Goal: Obtain resource: Download file/media

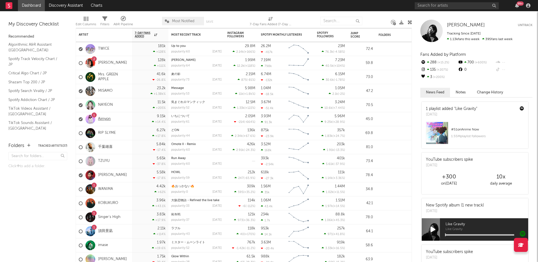
click at [108, 118] on link "Aimyon" at bounding box center [104, 118] width 13 height 5
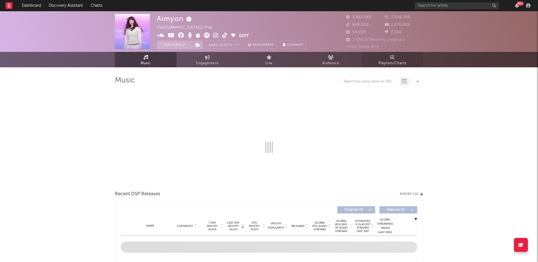
click at [389, 65] on span "Playlists/Charts" at bounding box center [392, 63] width 28 height 7
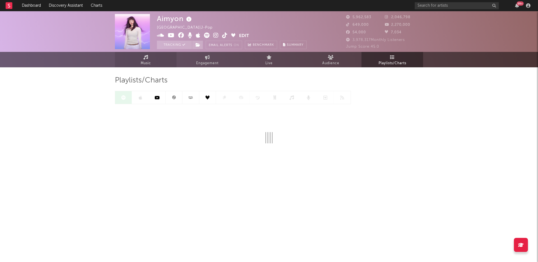
click at [145, 60] on span "Music" at bounding box center [146, 63] width 10 height 7
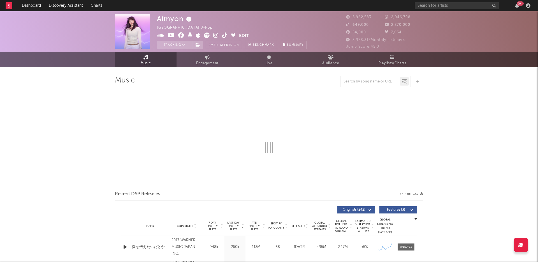
select select "6m"
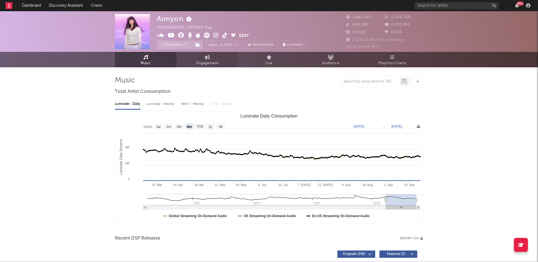
click at [216, 61] on span "Engagement" at bounding box center [207, 63] width 22 height 7
select select "1w"
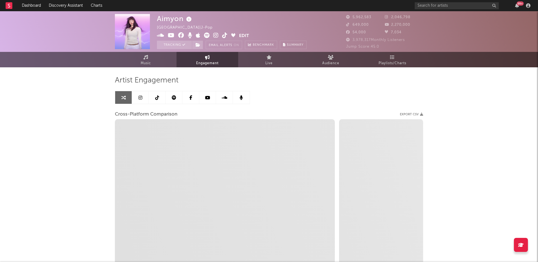
click at [139, 98] on icon at bounding box center [140, 97] width 4 height 4
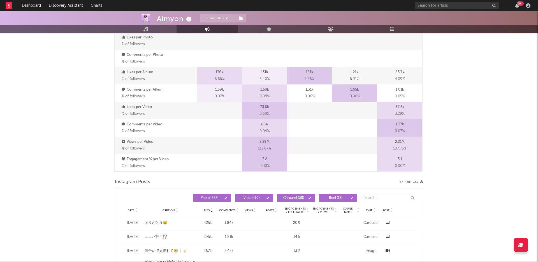
scroll to position [325, 0]
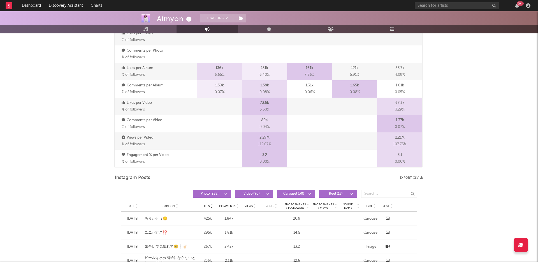
select select "6m"
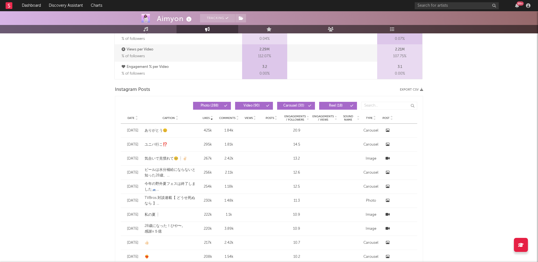
scroll to position [407, 0]
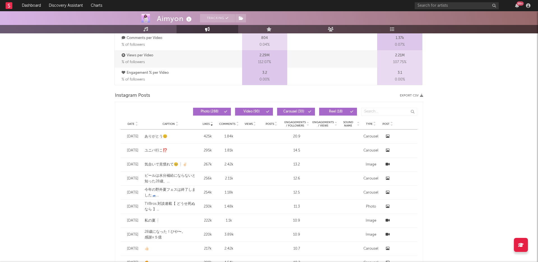
click at [421, 95] on icon "button" at bounding box center [421, 95] width 3 height 3
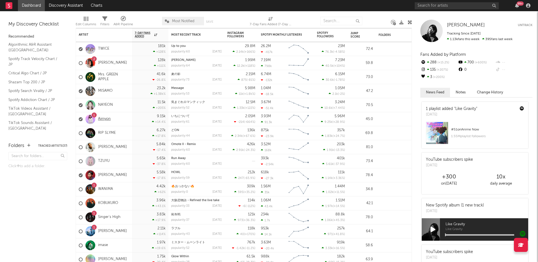
click at [106, 119] on link "Aimyon" at bounding box center [104, 118] width 13 height 5
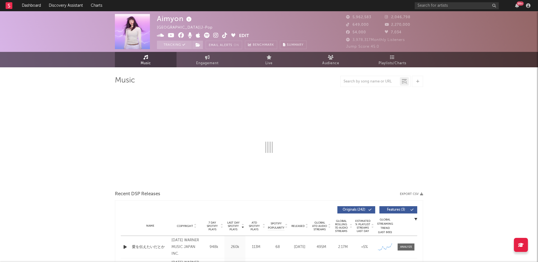
select select "6m"
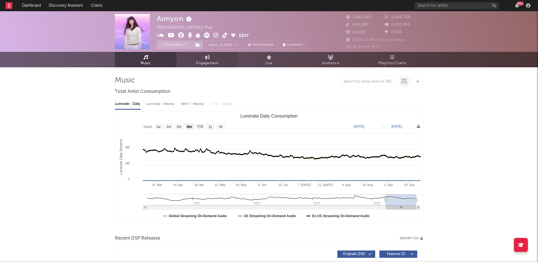
click at [197, 64] on span "Engagement" at bounding box center [207, 63] width 22 height 7
select select "1w"
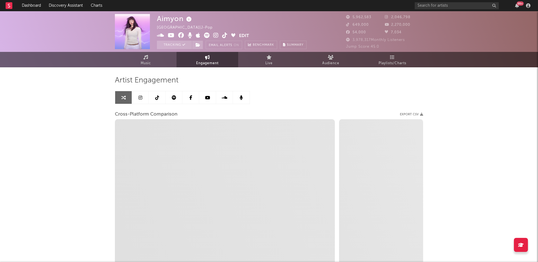
click at [143, 101] on link at bounding box center [140, 97] width 17 height 13
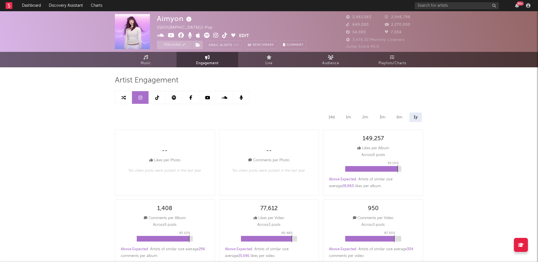
select select "6m"
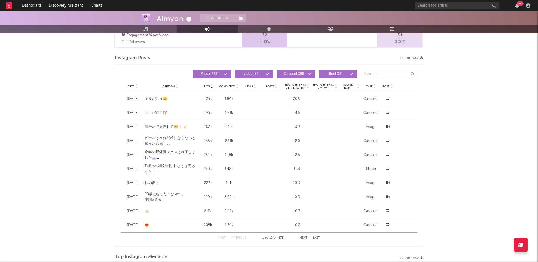
scroll to position [451, 0]
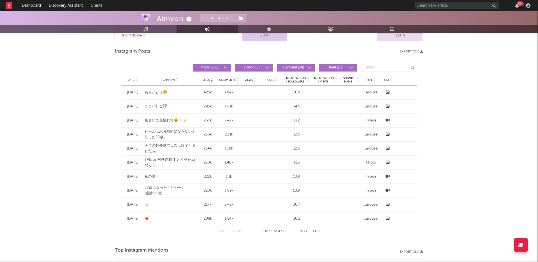
click at [419, 52] on button "Export CSV" at bounding box center [411, 51] width 23 height 3
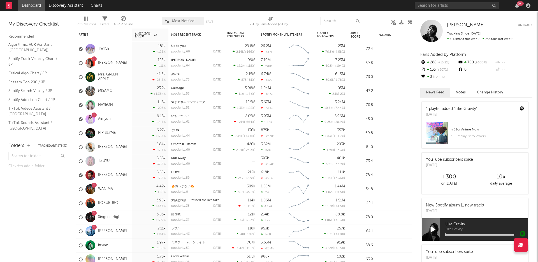
click at [101, 118] on link "Aimyon" at bounding box center [104, 118] width 13 height 5
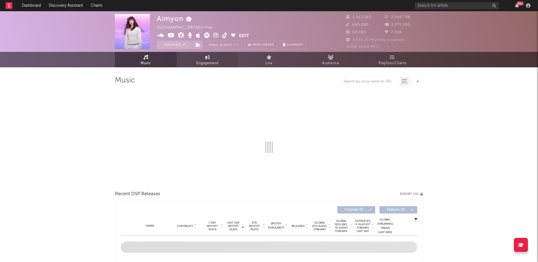
click at [213, 59] on link "Engagement" at bounding box center [207, 59] width 62 height 15
select select "1w"
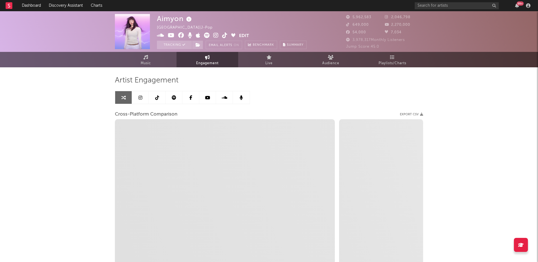
click at [140, 99] on icon at bounding box center [140, 97] width 4 height 4
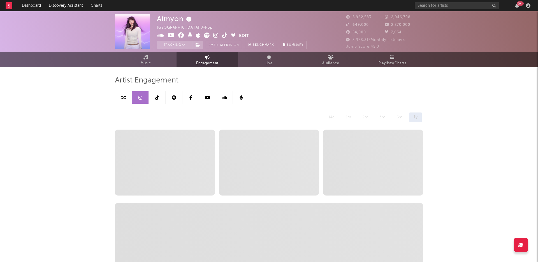
select select "6m"
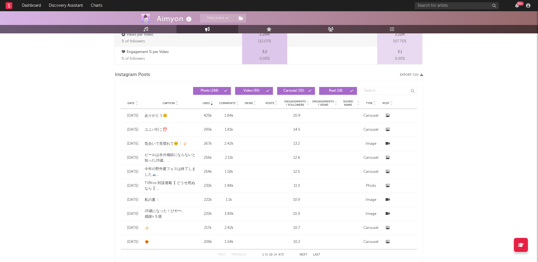
scroll to position [423, 0]
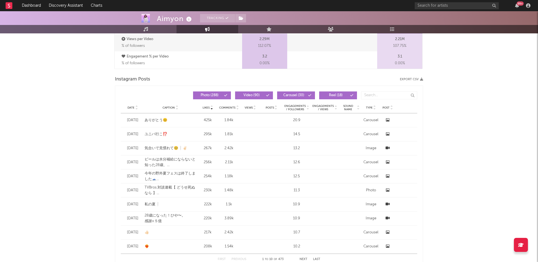
click at [421, 78] on icon "button" at bounding box center [421, 79] width 3 height 3
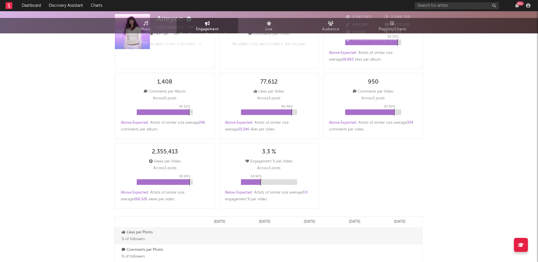
scroll to position [0, 0]
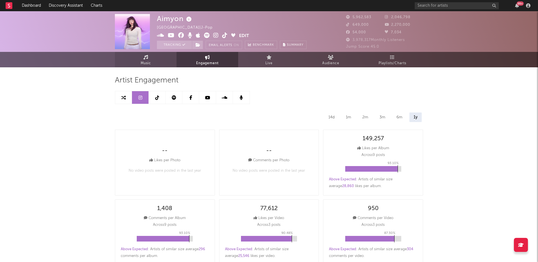
click at [150, 63] on span "Music" at bounding box center [146, 63] width 10 height 7
select select "6m"
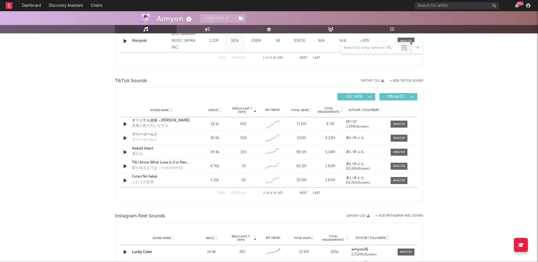
scroll to position [339, 0]
click at [356, 48] on input "text" at bounding box center [370, 48] width 59 height 4
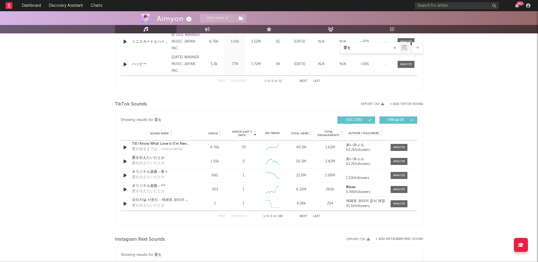
scroll to position [319, 0]
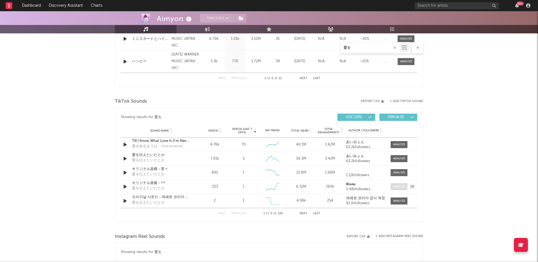
type input "愛を"
click at [399, 186] on div at bounding box center [399, 186] width 12 height 4
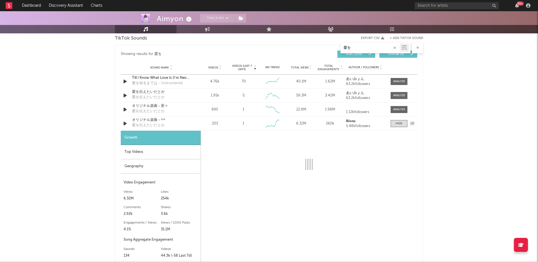
scroll to position [423, 0]
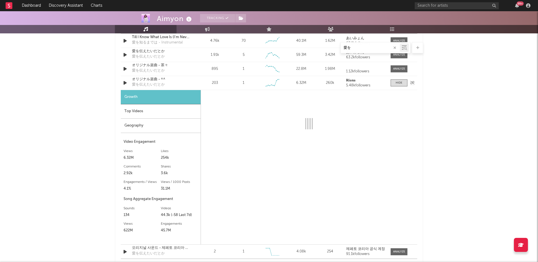
select select "6m"
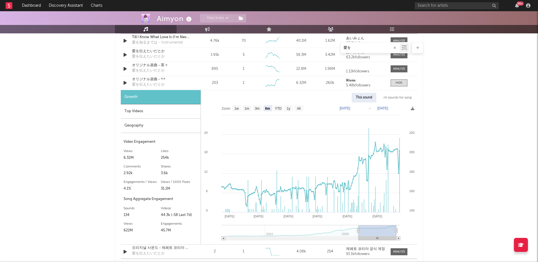
click at [61, 139] on div "Aimyon Tracking Japan | J-Pop Edit Tracking Email Alerts On Benchmark Summary 5…" at bounding box center [269, 98] width 538 height 1020
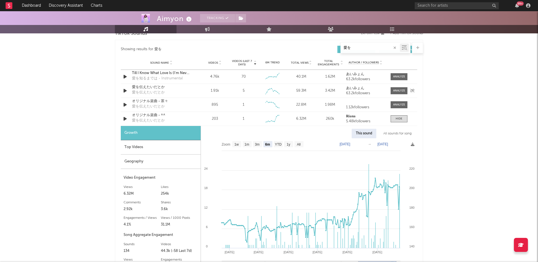
scroll to position [0, 0]
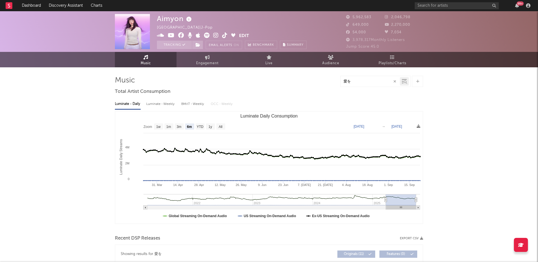
drag, startPoint x: 354, startPoint y: 82, endPoint x: 330, endPoint y: 81, distance: 23.8
click at [330, 81] on div "愛を" at bounding box center [269, 81] width 308 height 11
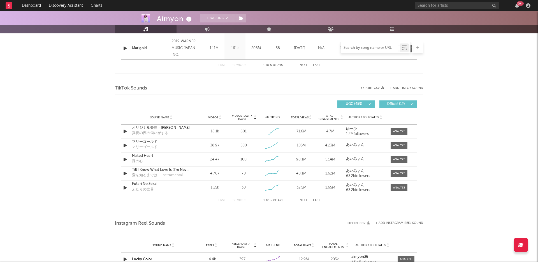
scroll to position [333, 0]
click at [399, 131] on div at bounding box center [399, 130] width 12 height 4
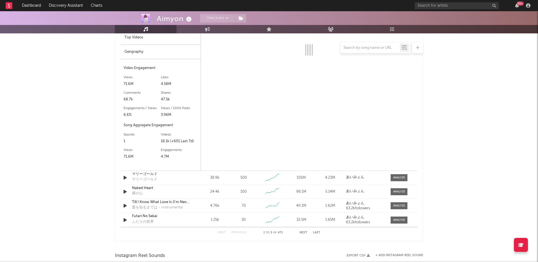
select select "1w"
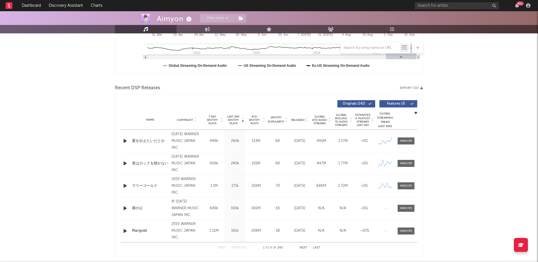
scroll to position [0, 0]
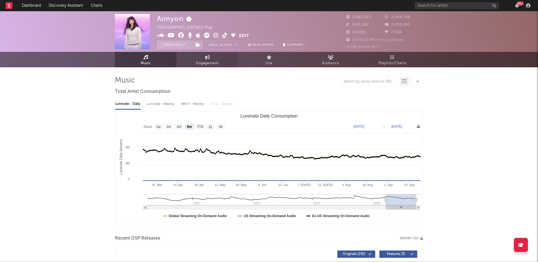
click at [201, 63] on span "Engagement" at bounding box center [207, 63] width 22 height 7
select select "1w"
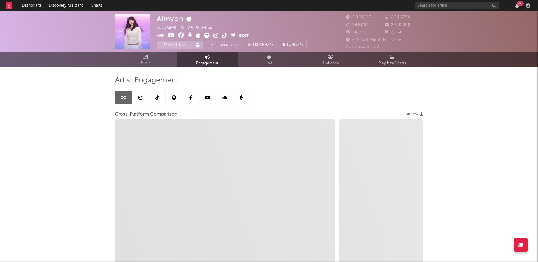
click at [139, 95] on icon at bounding box center [140, 97] width 4 height 4
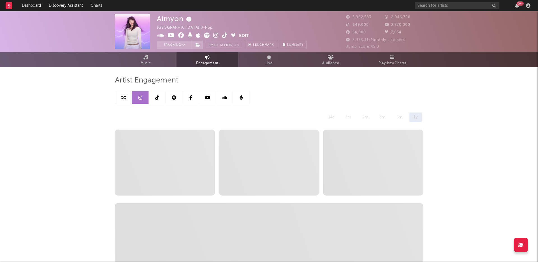
select select "6m"
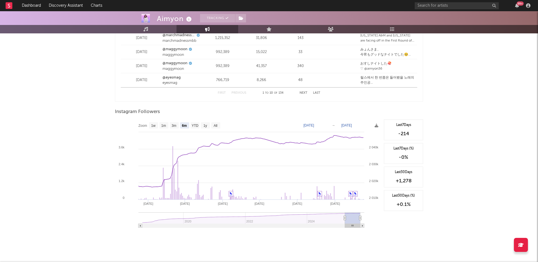
scroll to position [792, 0]
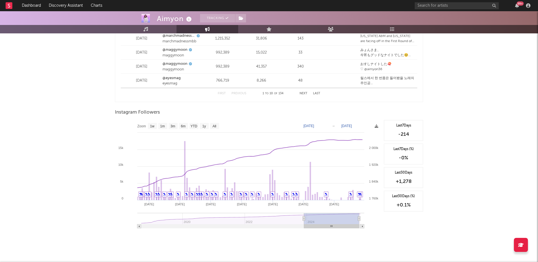
type input "2024-01-02"
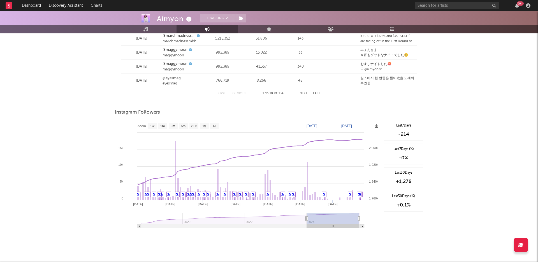
drag, startPoint x: 344, startPoint y: 218, endPoint x: 307, endPoint y: 218, distance: 37.0
click at [307, 218] on icon at bounding box center [307, 218] width 2 height 4
click at [404, 215] on div "Last 7 Days -214 Last 7 Days (%) -0 % Last 30 Days +1,278 Last 30 Days (%) +0.1…" at bounding box center [402, 176] width 42 height 112
